Goal: Check status: Check status

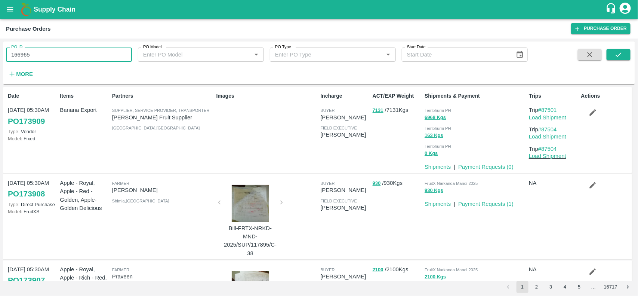
click at [47, 55] on input "166965" at bounding box center [69, 54] width 126 height 14
click at [47, 55] on input "166897" at bounding box center [69, 54] width 126 height 14
type input "166897"
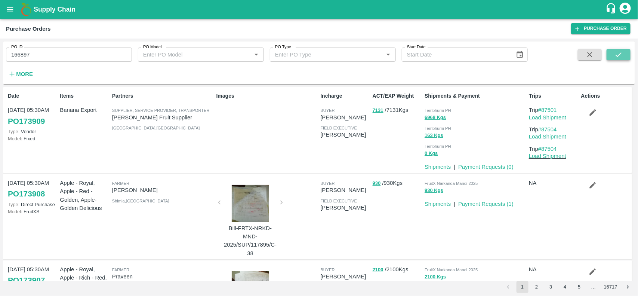
click at [625, 51] on button "submit" at bounding box center [619, 54] width 24 height 11
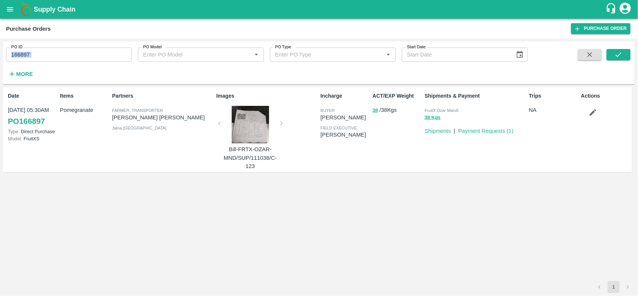
drag, startPoint x: 67, startPoint y: 62, endPoint x: 62, endPoint y: 50, distance: 12.7
click at [62, 50] on div "PO ID 166897 PO ID PO Model PO Model   * PO Type PO Type   * Start Date Start D…" at bounding box center [264, 61] width 528 height 39
click at [62, 50] on input "166897" at bounding box center [69, 54] width 126 height 14
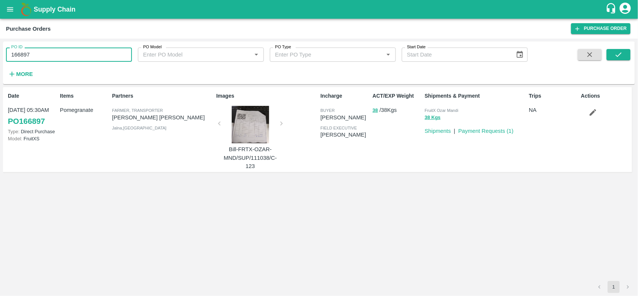
paste input "text"
click at [62, 50] on input "167783" at bounding box center [69, 54] width 126 height 14
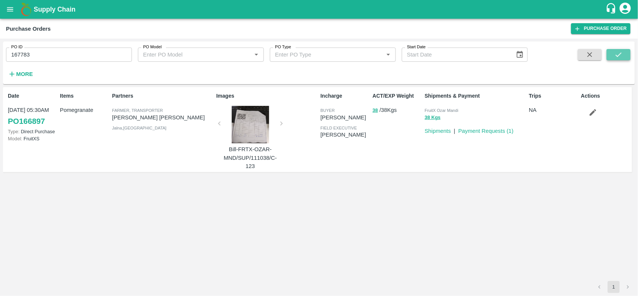
click at [621, 52] on icon "submit" at bounding box center [619, 54] width 8 height 8
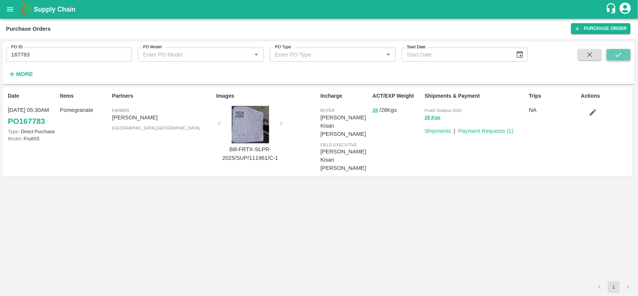
click at [621, 53] on icon "submit" at bounding box center [619, 54] width 6 height 4
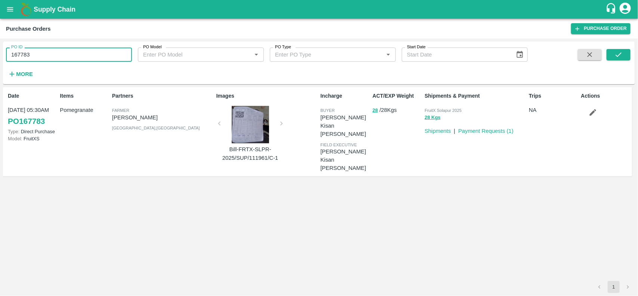
click at [76, 55] on input "167783" at bounding box center [69, 54] width 126 height 14
paste input "text"
click at [76, 55] on input "167604" at bounding box center [69, 54] width 126 height 14
click at [626, 57] on button "submit" at bounding box center [619, 54] width 24 height 11
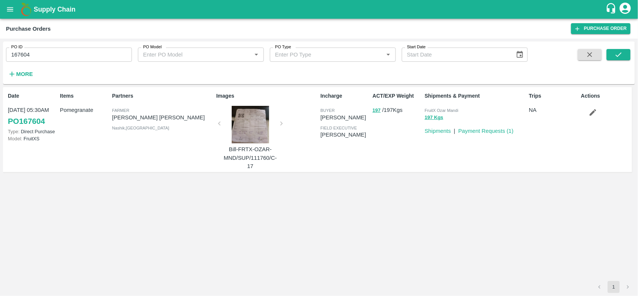
click at [55, 56] on input "167604" at bounding box center [69, 54] width 126 height 14
click at [62, 58] on input "167604" at bounding box center [69, 54] width 126 height 14
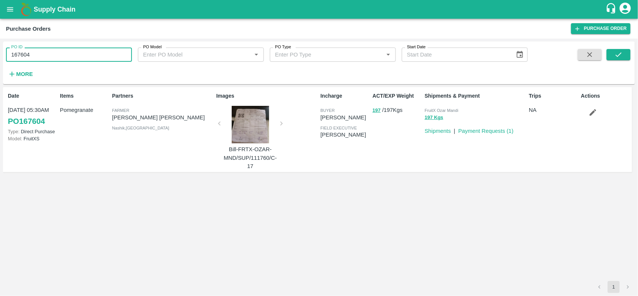
paste input "text"
click at [62, 58] on input "112439" at bounding box center [69, 54] width 126 height 14
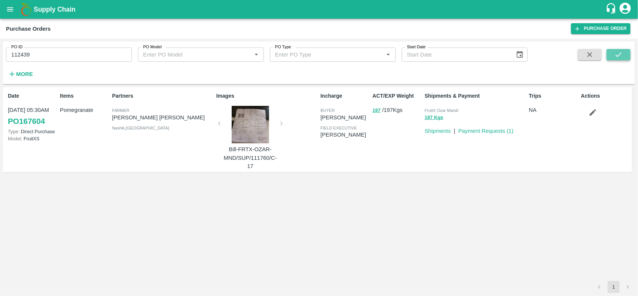
click at [623, 56] on icon "submit" at bounding box center [619, 54] width 8 height 8
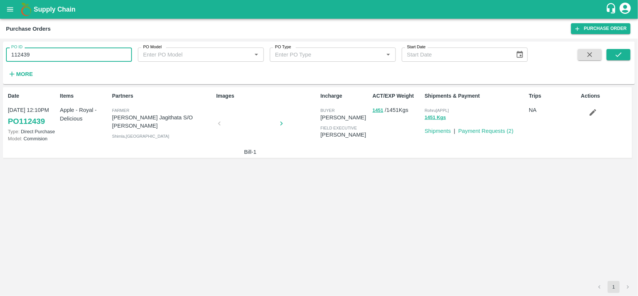
click at [66, 49] on input "112439" at bounding box center [69, 54] width 126 height 14
paste input "text"
click at [66, 49] on input "167943" at bounding box center [69, 54] width 126 height 14
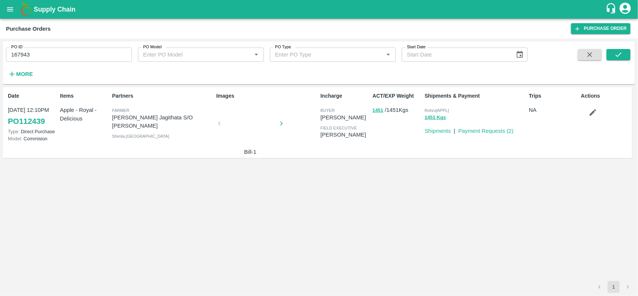
click at [621, 47] on div "PO ID 167943 PO ID PO Model PO Model   * PO Type PO Type   * Start Date Start D…" at bounding box center [319, 63] width 632 height 37
click at [620, 55] on icon "submit" at bounding box center [619, 54] width 6 height 4
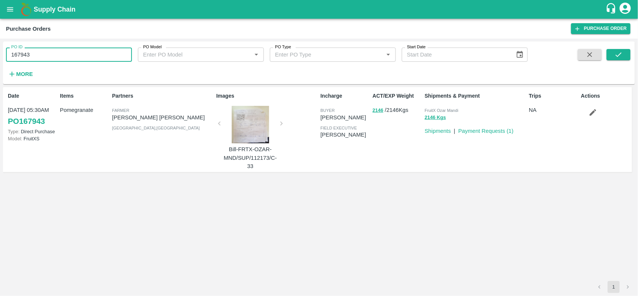
click at [61, 47] on input "167943" at bounding box center [69, 54] width 126 height 14
paste input "text"
click at [61, 47] on input "99562" at bounding box center [69, 54] width 126 height 14
type input "99562"
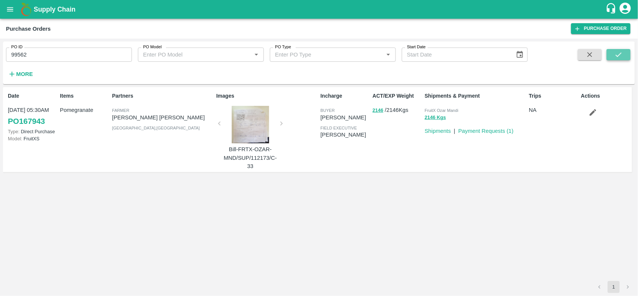
click at [629, 53] on button "submit" at bounding box center [619, 54] width 24 height 11
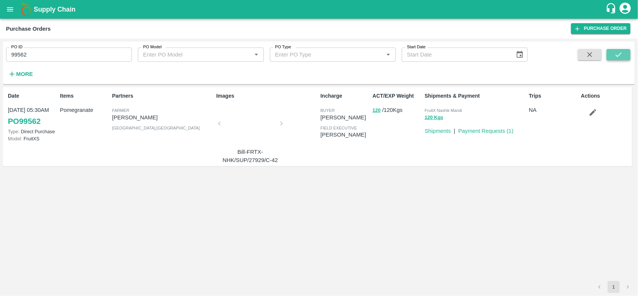
click at [623, 54] on icon "submit" at bounding box center [619, 54] width 8 height 8
click at [495, 134] on p "Payment Requests ( 1 )" at bounding box center [485, 131] width 55 height 8
click at [495, 131] on link "Payment Requests ( 1 )" at bounding box center [485, 131] width 55 height 6
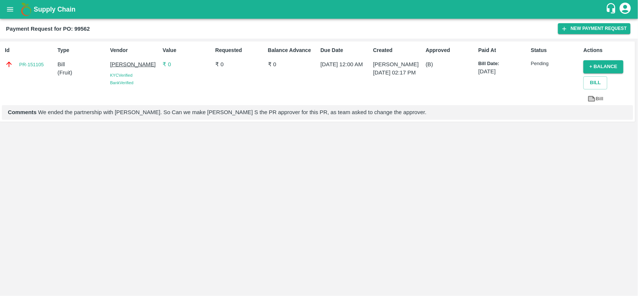
click at [0, 6] on div "Supply Chain" at bounding box center [319, 9] width 638 height 19
click at [14, 7] on icon "open drawer" at bounding box center [10, 9] width 8 height 8
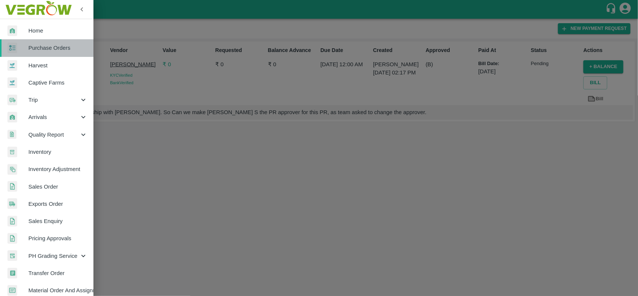
click at [51, 53] on link "Purchase Orders" at bounding box center [46, 47] width 93 height 17
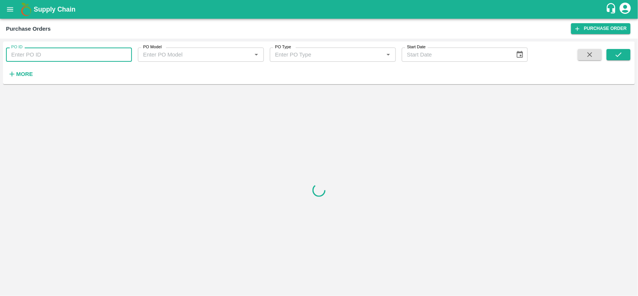
click at [66, 51] on input "PO ID" at bounding box center [69, 54] width 126 height 14
paste input "99560"
click at [66, 51] on input "99560" at bounding box center [69, 54] width 126 height 14
type input "99560"
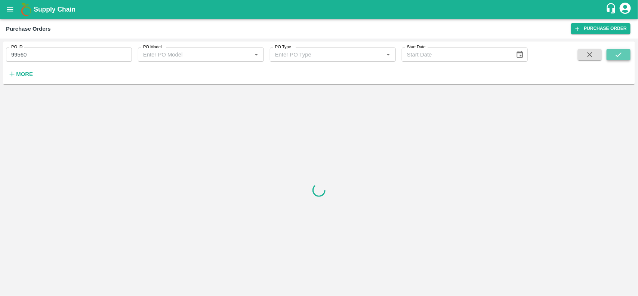
click at [607, 56] on button "submit" at bounding box center [619, 54] width 24 height 11
click at [622, 55] on icon "submit" at bounding box center [619, 54] width 8 height 8
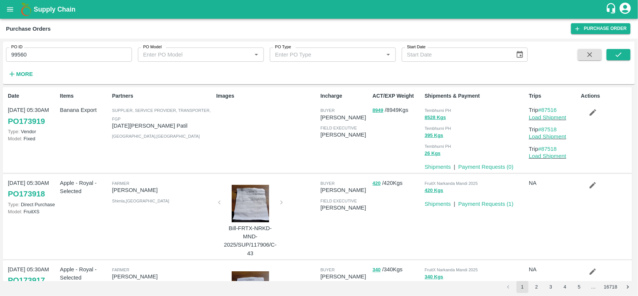
click at [56, 52] on input "99560" at bounding box center [69, 54] width 126 height 14
click at [621, 49] on button "submit" at bounding box center [619, 54] width 24 height 11
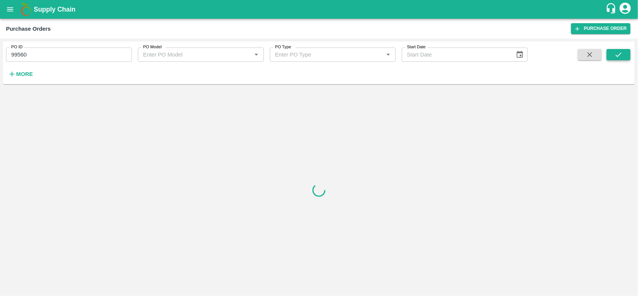
click at [622, 52] on icon "submit" at bounding box center [619, 54] width 8 height 8
click at [46, 62] on div "PO ID 99560 PO ID PO Model PO Model   * PO Type PO Type   * Start Date Start Da…" at bounding box center [264, 61] width 528 height 39
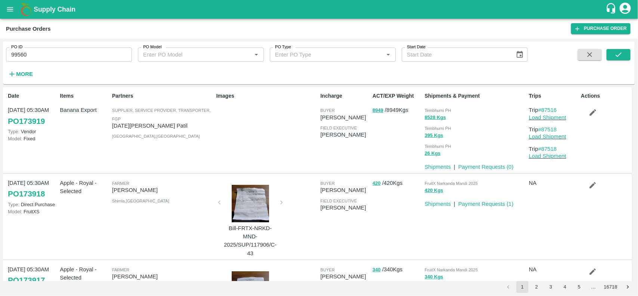
click at [46, 62] on div "PO ID 99560 PO ID PO Model PO Model   * PO Type PO Type   * Start Date Start Da…" at bounding box center [264, 61] width 528 height 39
click at [618, 56] on icon "submit" at bounding box center [619, 54] width 6 height 4
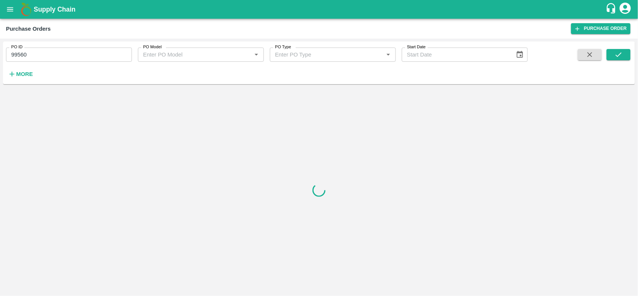
click at [55, 51] on input "99560" at bounding box center [69, 54] width 126 height 14
paste input "text"
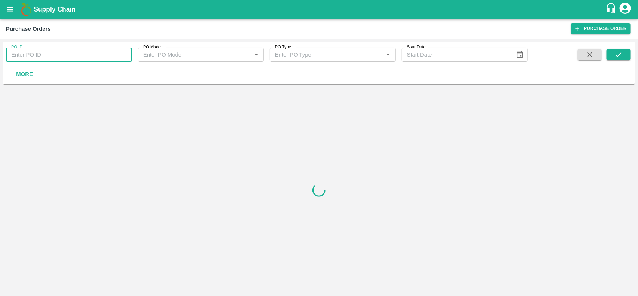
type input "99560"
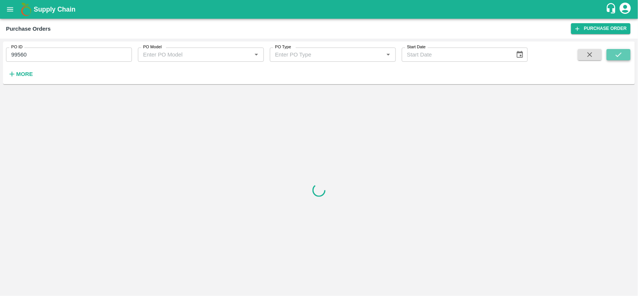
click at [619, 49] on button "submit" at bounding box center [619, 54] width 24 height 11
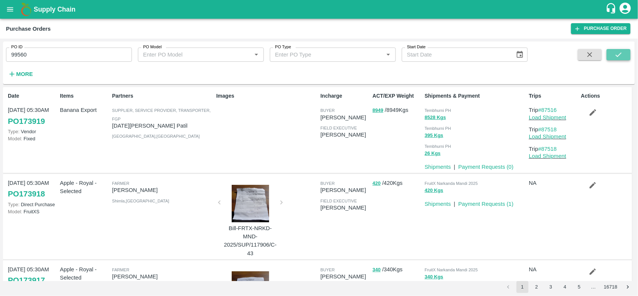
click at [611, 57] on button "submit" at bounding box center [619, 54] width 24 height 11
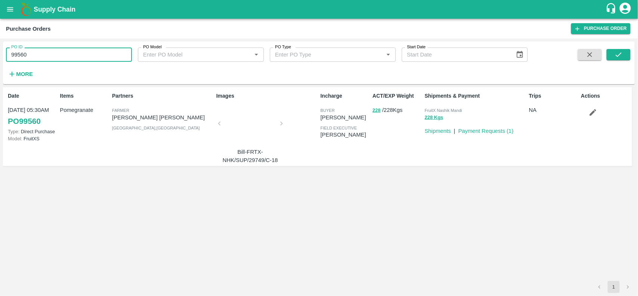
click at [37, 59] on input "99560" at bounding box center [69, 54] width 126 height 14
